Goal: Task Accomplishment & Management: Use online tool/utility

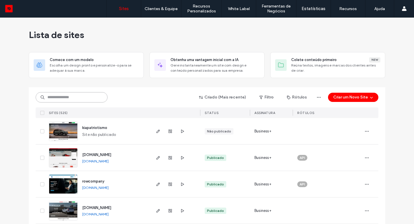
click at [78, 100] on input at bounding box center [72, 97] width 72 height 10
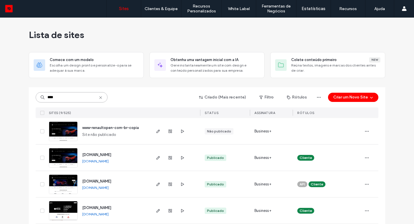
type input "****"
click at [156, 158] on use "button" at bounding box center [157, 157] width 3 height 3
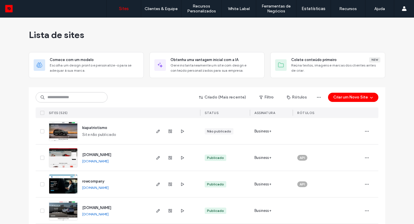
scroll to position [11, 0]
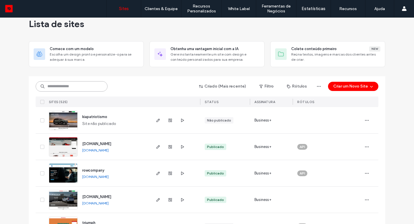
click at [80, 88] on input at bounding box center [72, 86] width 72 height 10
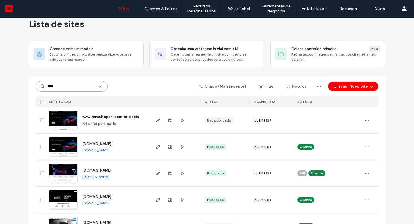
type input "****"
click at [157, 172] on use "button" at bounding box center [157, 172] width 3 height 3
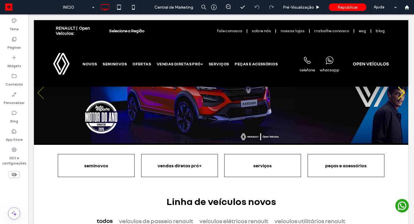
scroll to position [26, 0]
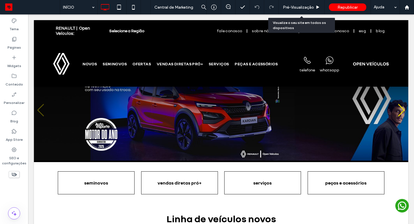
click at [289, 4] on div "Pré-Visualizaçāo" at bounding box center [301, 7] width 46 height 14
click at [294, 6] on span "Pré-Visualizaçāo" at bounding box center [298, 7] width 31 height 5
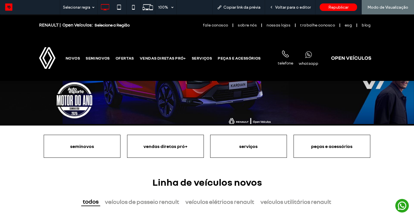
scroll to position [57, 0]
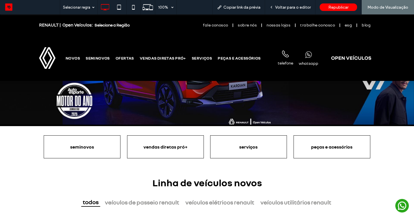
click at [281, 8] on span "Voltar para o editor" at bounding box center [293, 7] width 36 height 5
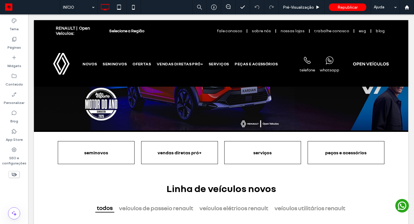
click at [16, 44] on label "Páginas" at bounding box center [14, 46] width 14 height 8
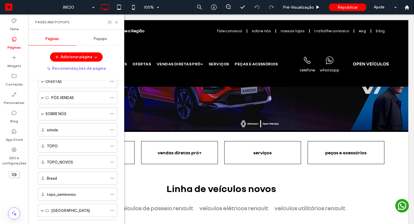
scroll to position [135, 0]
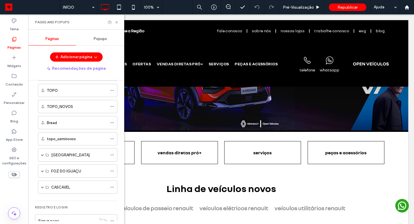
click at [42, 187] on span at bounding box center [42, 186] width 3 height 3
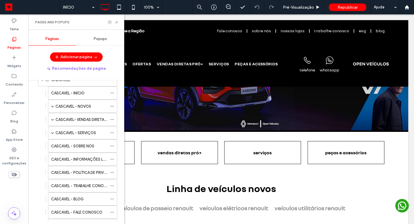
scroll to position [226, 0]
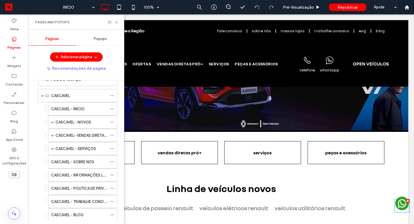
click at [401, 205] on rect at bounding box center [402, 203] width 14 height 14
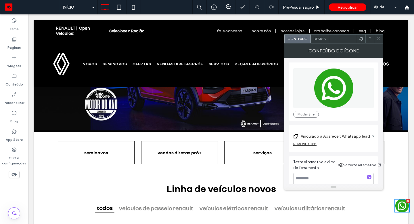
scroll to position [10, 0]
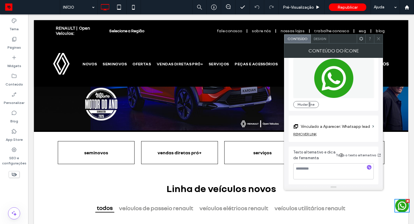
click at [377, 37] on icon at bounding box center [378, 38] width 4 height 4
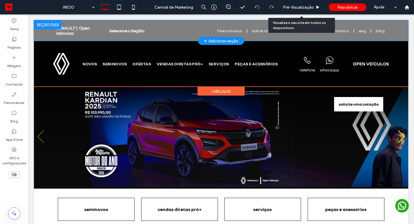
click at [301, 7] on span "Pré-Visualizaçāo" at bounding box center [298, 7] width 31 height 5
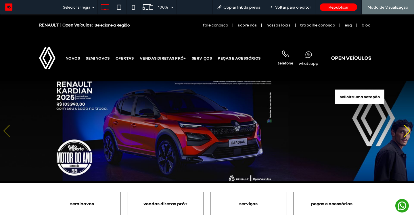
scroll to position [6, 0]
